Goal: Complete application form

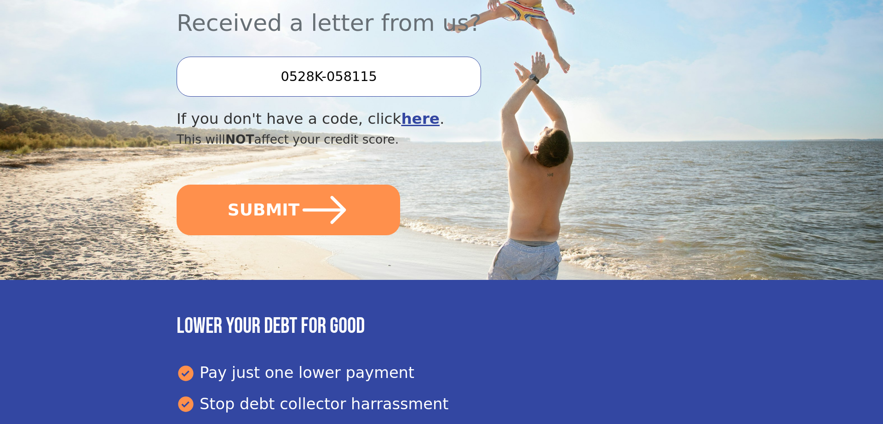
scroll to position [282, 0]
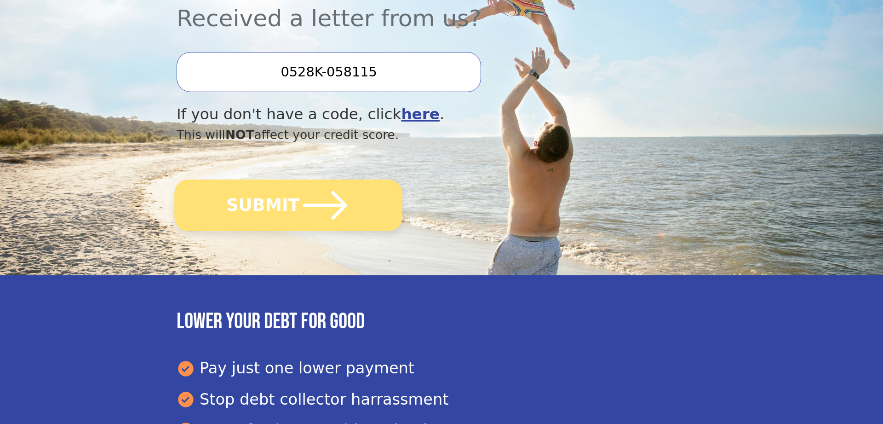
click at [285, 207] on button "SUBMIT" at bounding box center [288, 205] width 228 height 52
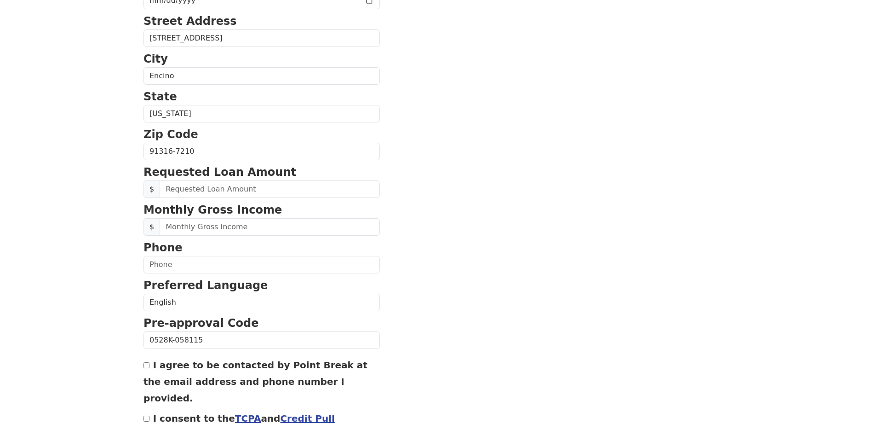
scroll to position [282, 0]
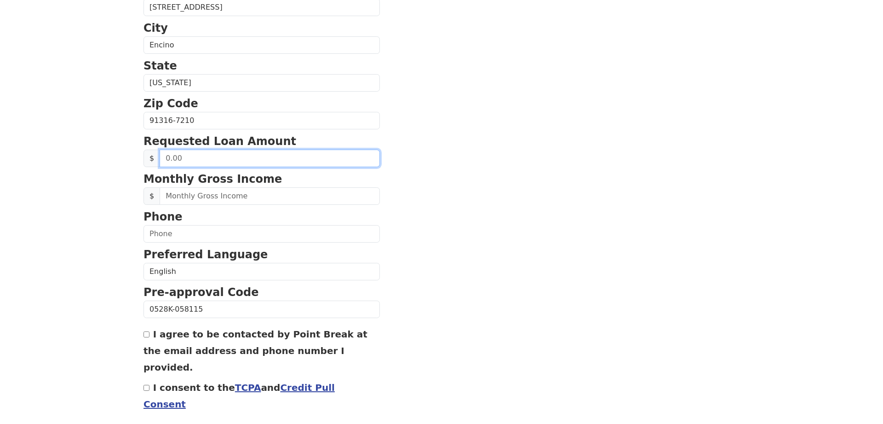
click at [209, 161] on input "text" at bounding box center [270, 158] width 220 height 17
type input "50,000.00"
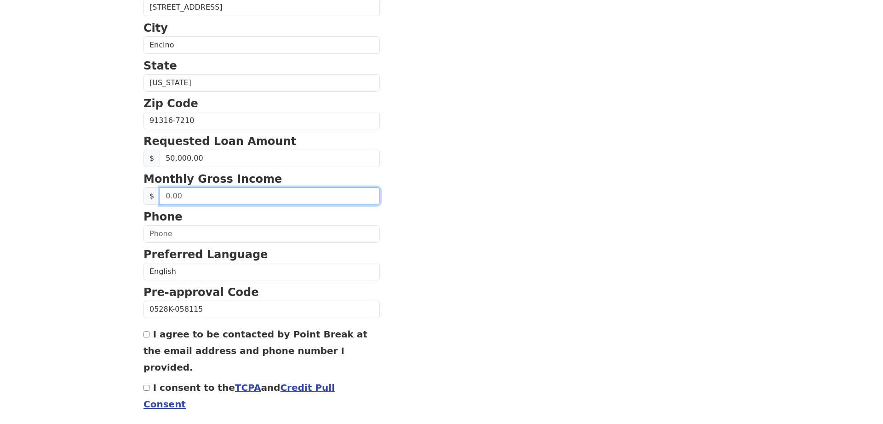
click at [206, 202] on input "text" at bounding box center [270, 195] width 220 height 17
type input "120,000.00"
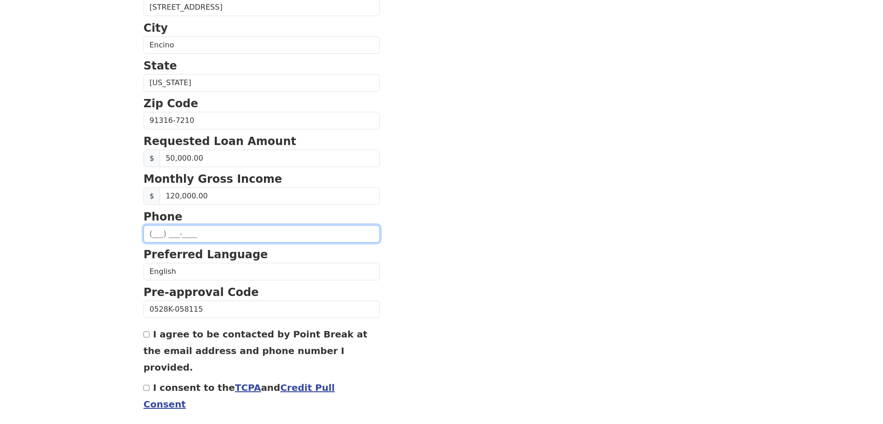
click at [185, 237] on input "text" at bounding box center [262, 233] width 236 height 17
type input "[PHONE_NUMBER]"
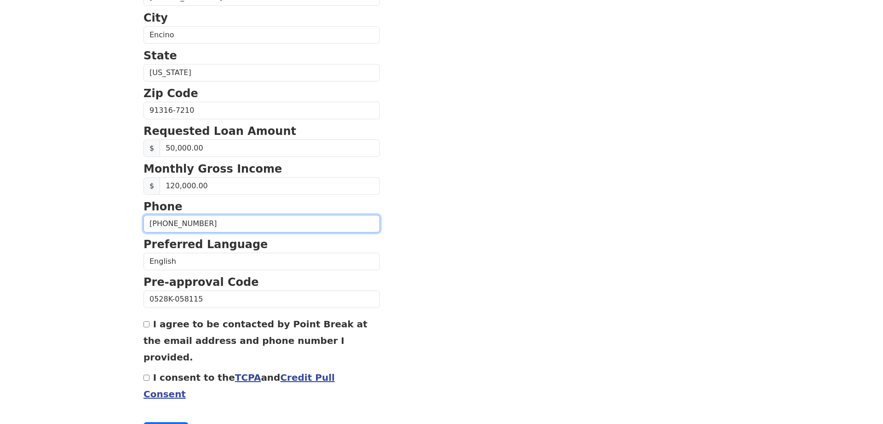
scroll to position [309, 0]
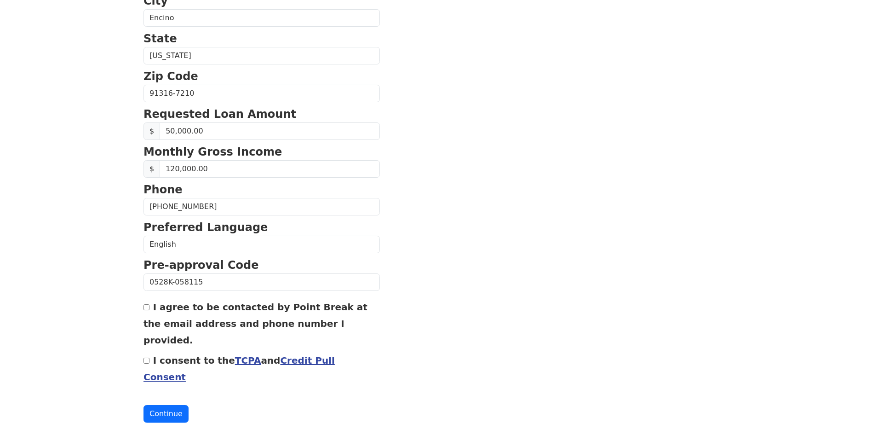
click at [146, 310] on input "I agree to be contacted by Point Break at the email address and phone number I …" at bounding box center [147, 307] width 6 height 6
checkbox input "true"
click at [235, 355] on link "TCPA" at bounding box center [248, 360] width 26 height 11
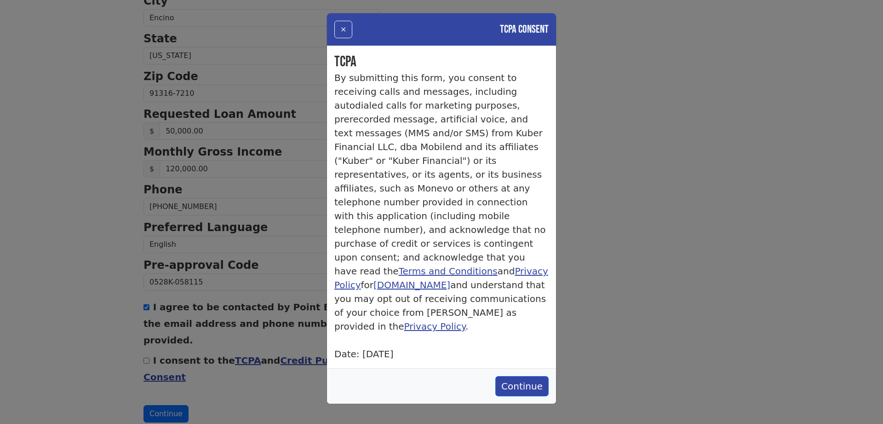
click at [282, 347] on div "× TCPA Consent TCPA By submitting this form, you consent to receiving calls and…" at bounding box center [441, 212] width 883 height 424
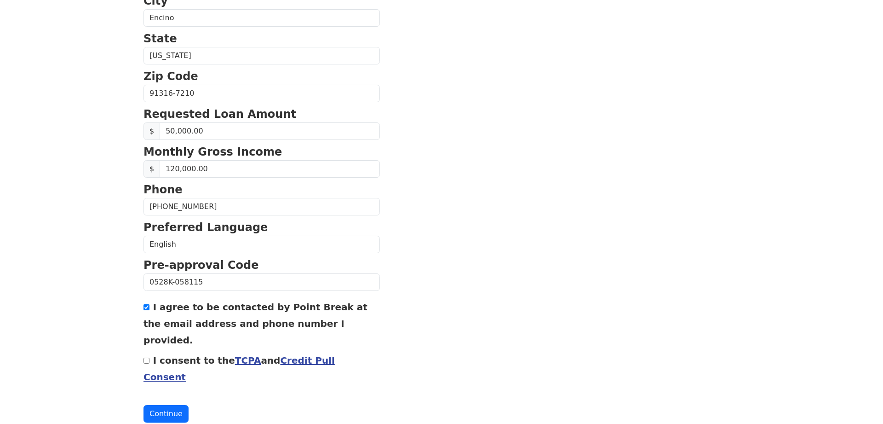
click at [282, 355] on link "Credit Pull Consent" at bounding box center [239, 369] width 191 height 28
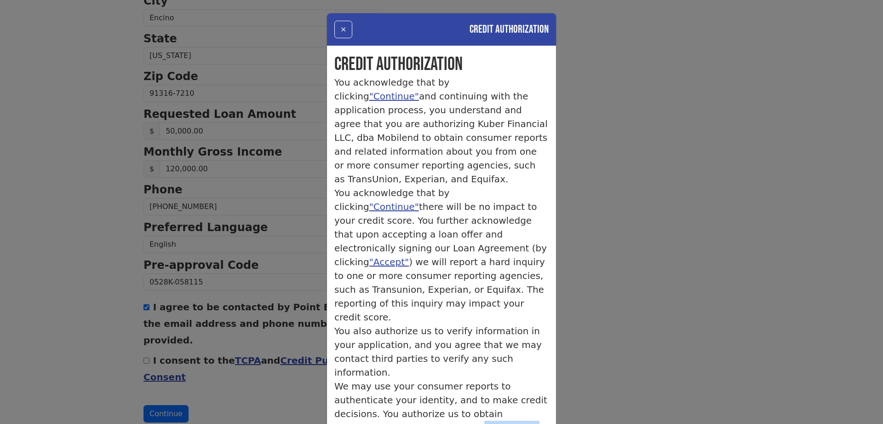
click at [173, 379] on div "× Credit Authorization Credit Authorization You acknowledge that by clicking "C…" at bounding box center [441, 212] width 883 height 424
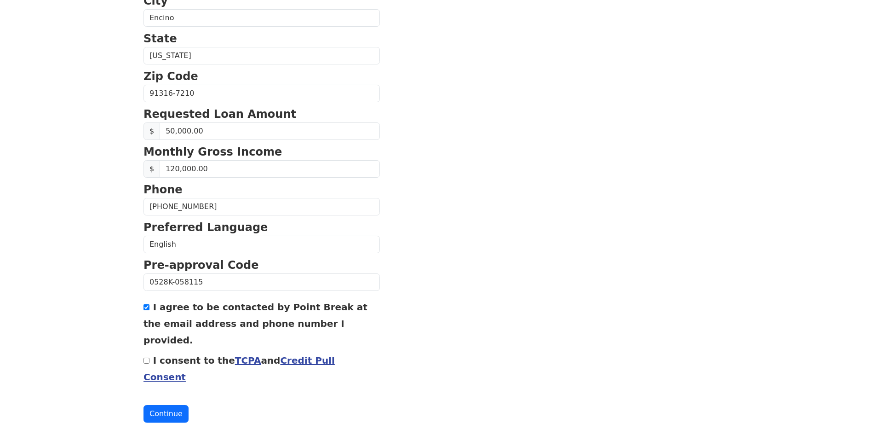
click at [149, 357] on input "I consent to the TCPA and Credit Pull Consent" at bounding box center [147, 360] width 6 height 6
checkbox input "true"
click at [166, 405] on button "Continue" at bounding box center [166, 413] width 45 height 17
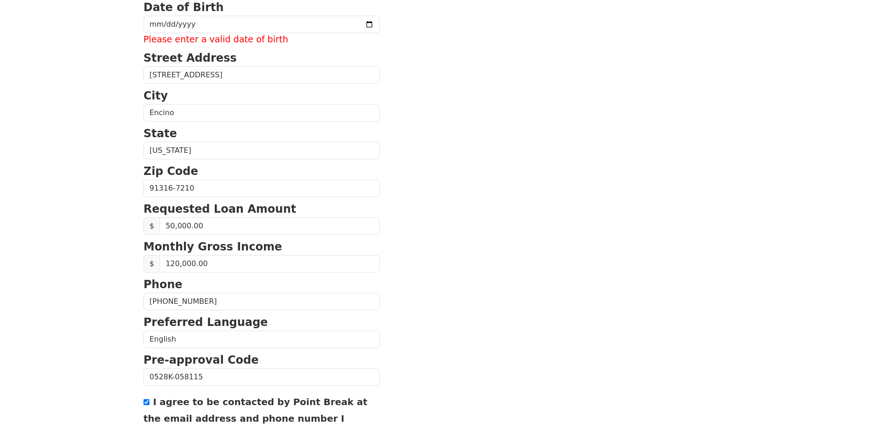
scroll to position [254, 0]
click at [172, 264] on input "120,000.00" at bounding box center [270, 262] width 220 height 17
type input "150,000.00"
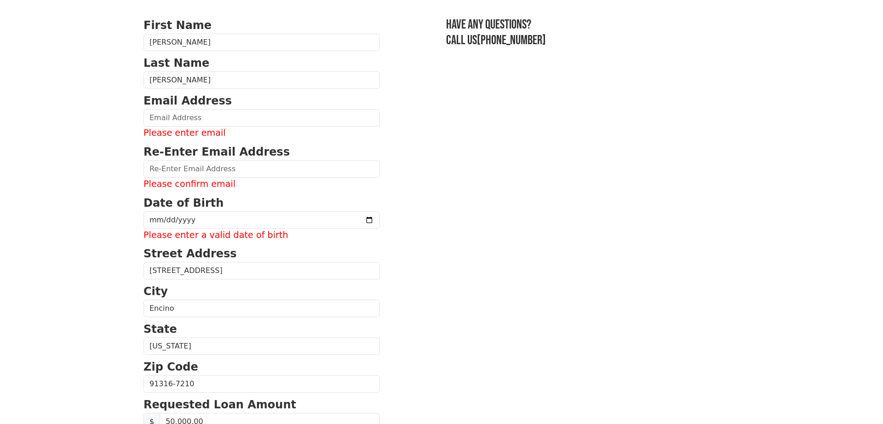
scroll to position [20, 0]
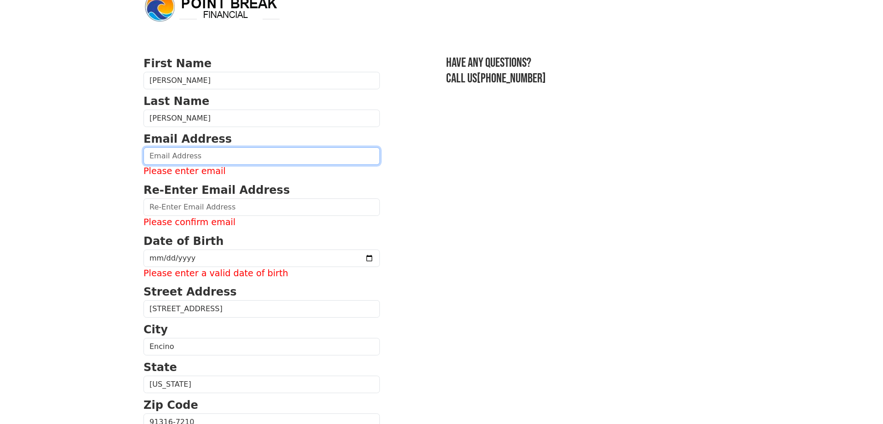
click at [172, 160] on input "email" at bounding box center [262, 155] width 236 height 17
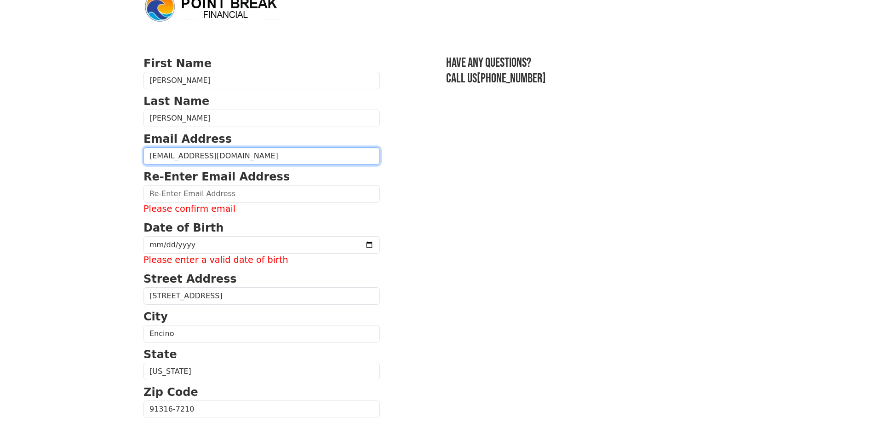
type input "[EMAIL_ADDRESS][DOMAIN_NAME]"
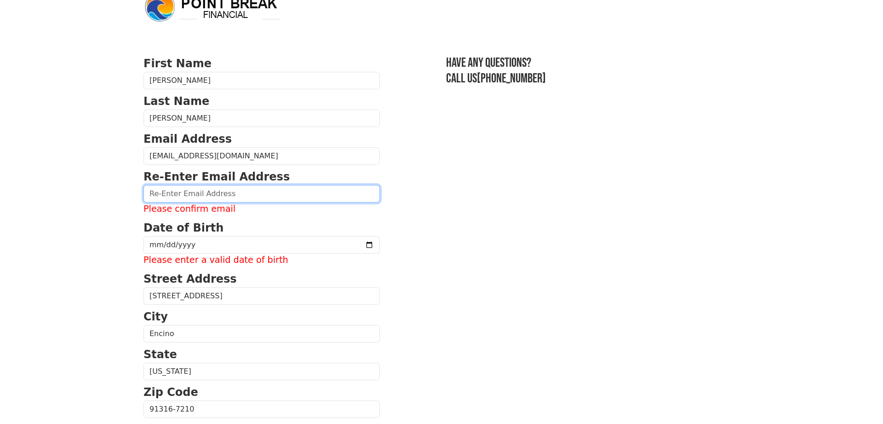
click at [212, 200] on input "email" at bounding box center [262, 193] width 236 height 17
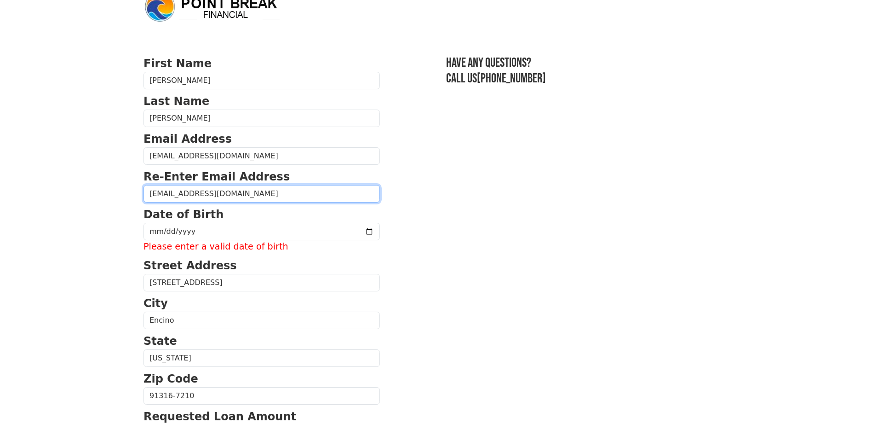
type input "[EMAIL_ADDRESS][DOMAIN_NAME]"
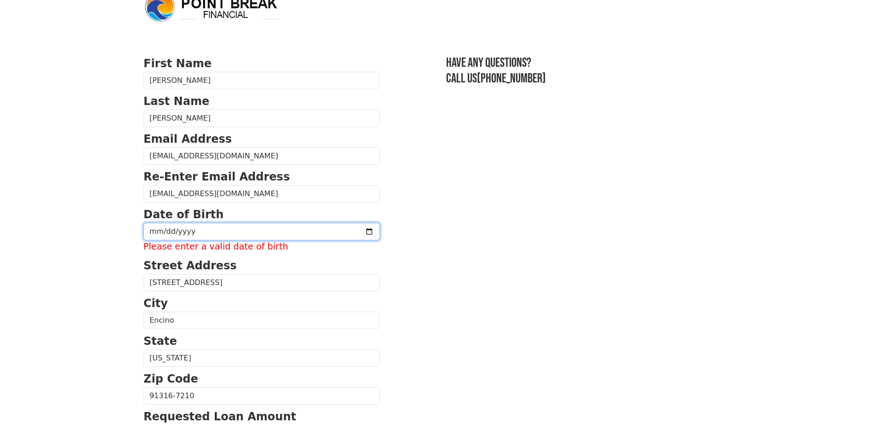
click at [204, 234] on input "date" at bounding box center [262, 231] width 236 height 17
type input "[DATE]"
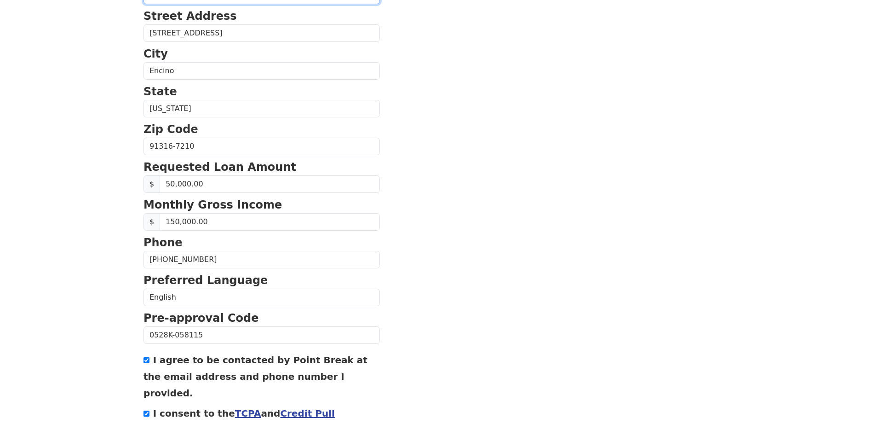
scroll to position [301, 0]
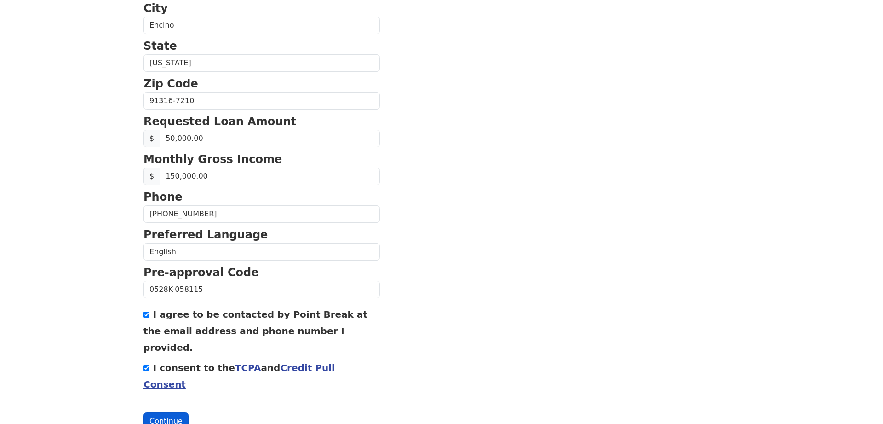
click at [167, 412] on button "Continue" at bounding box center [166, 420] width 45 height 17
